Goal: Task Accomplishment & Management: Manage account settings

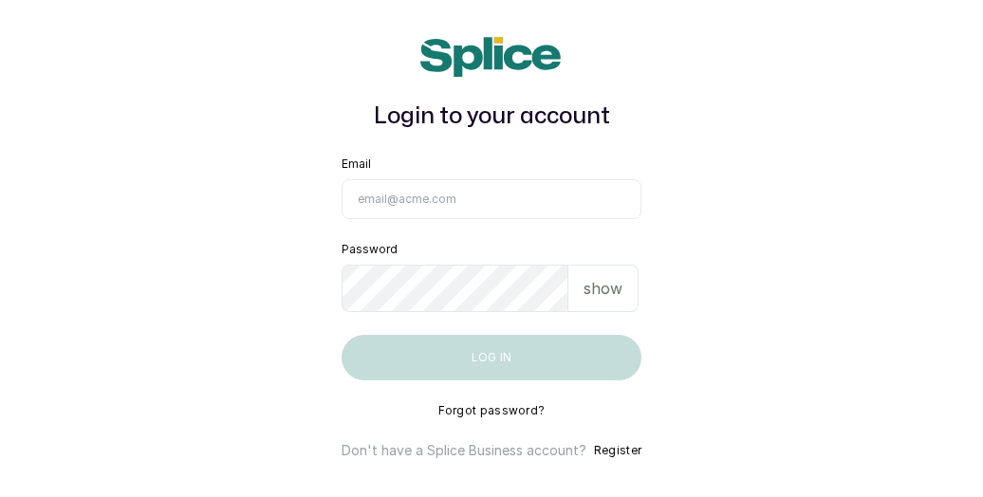
click at [489, 194] on input "Email" at bounding box center [491, 199] width 300 height 40
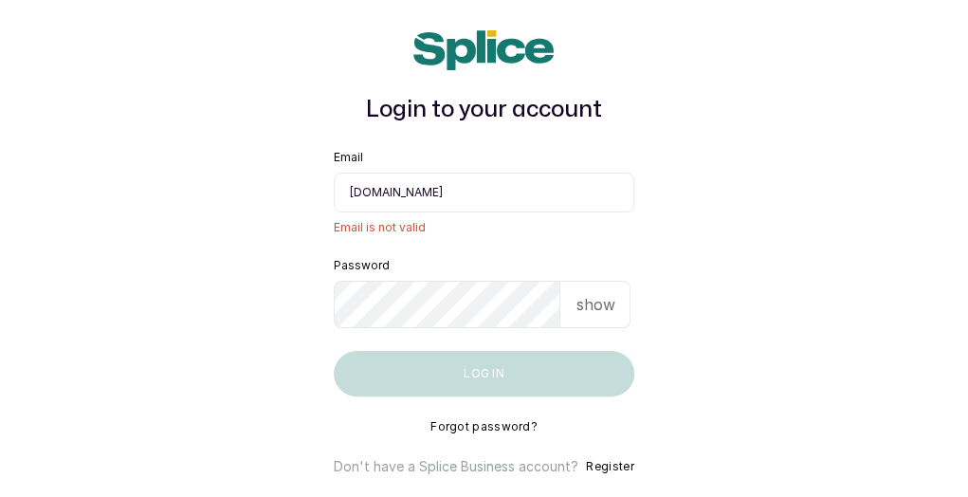
click at [774, 212] on main "Login to your account Email [DOMAIN_NAME] Email is not valid Password show Log …" at bounding box center [484, 253] width 968 height 507
click at [604, 303] on p "show" at bounding box center [595, 304] width 39 height 23
click at [604, 303] on p "hide" at bounding box center [597, 304] width 29 height 23
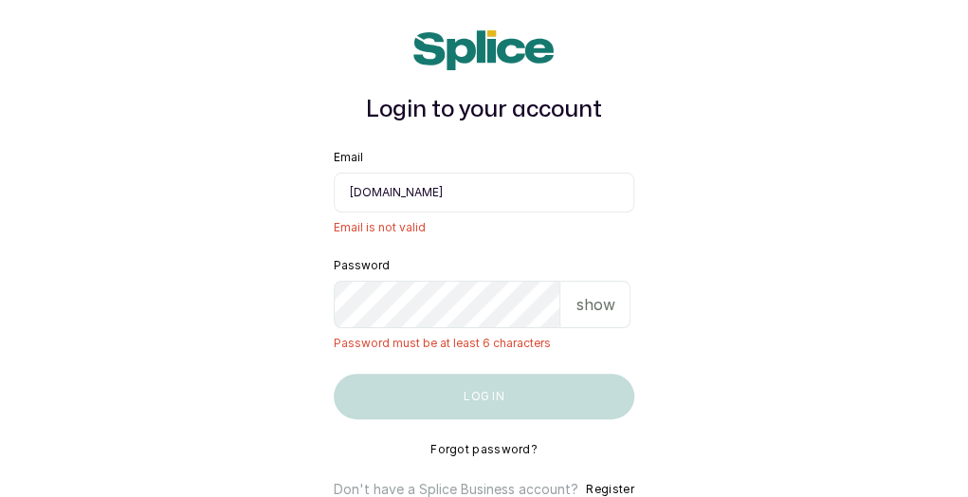
click at [596, 298] on p "show" at bounding box center [595, 304] width 39 height 23
click at [790, 247] on main "Login to your account Email iyoreredesaigmail.com Email is not valid Password h…" at bounding box center [484, 264] width 968 height 529
click at [755, 245] on main "Login to your account Email iyoreredesaigmail.com Email is not valid Password h…" at bounding box center [484, 264] width 968 height 529
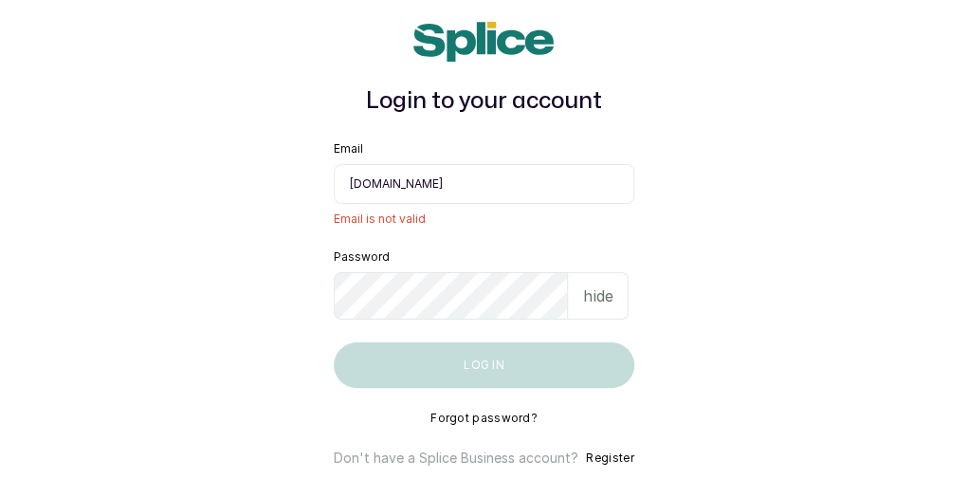
scroll to position [6, 0]
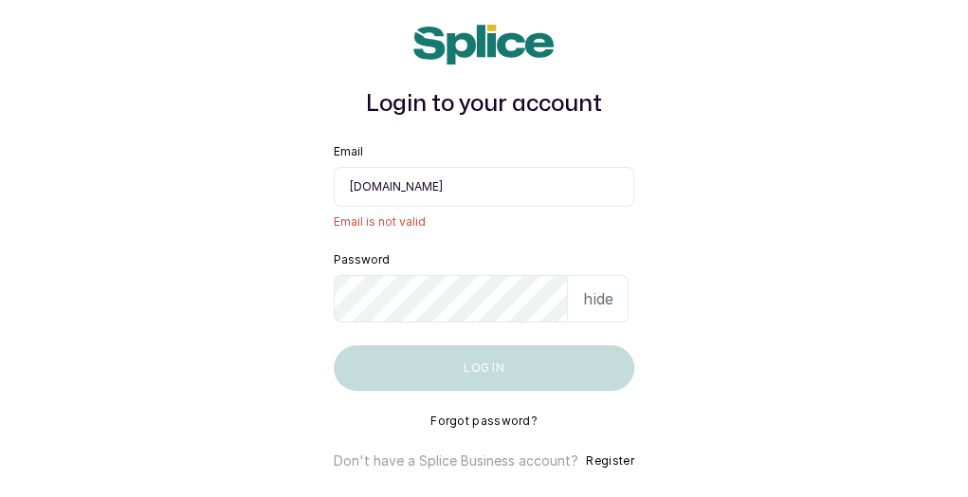
click at [522, 185] on input "iyoreredesaigmail.com" at bounding box center [484, 187] width 300 height 40
type input "i"
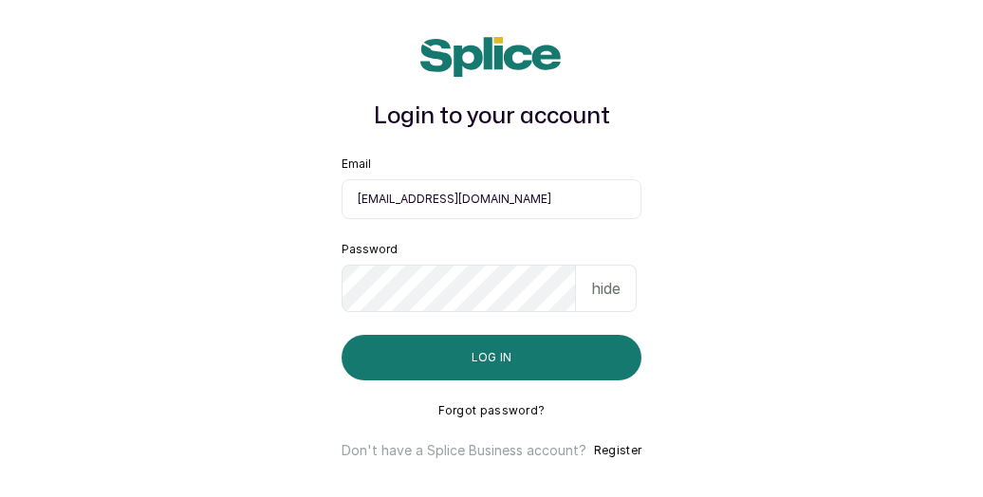
type input "iyoreredesai@gmail.com"
click at [508, 353] on button "Log in" at bounding box center [491, 358] width 300 height 46
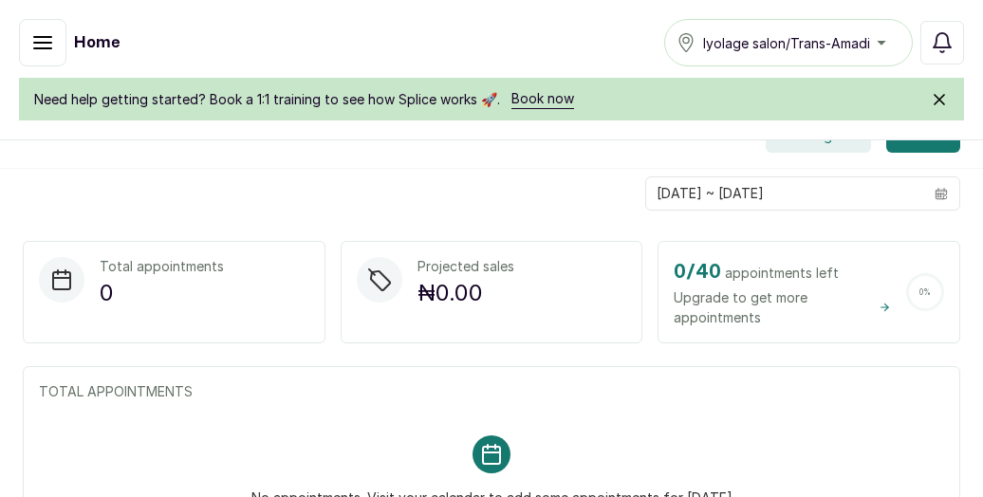
scroll to position [369, 0]
click at [522, 96] on link "Book now" at bounding box center [542, 99] width 63 height 20
